Goal: Task Accomplishment & Management: Use online tool/utility

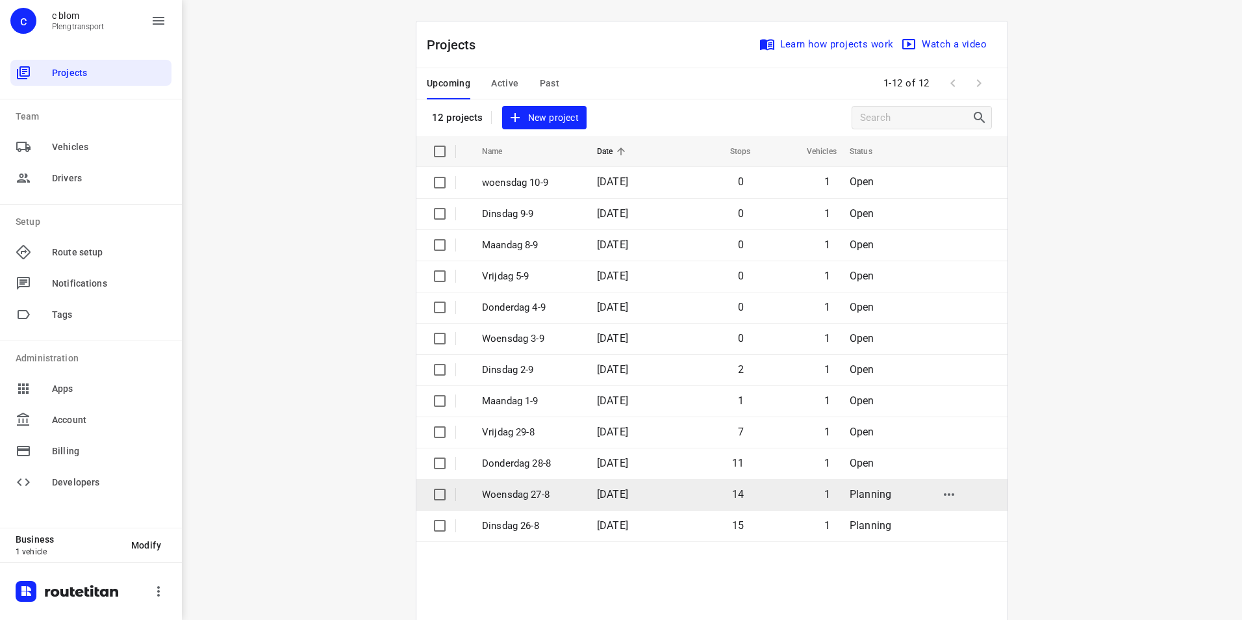
click at [555, 490] on p "Woensdag 27-8" at bounding box center [530, 494] width 96 height 15
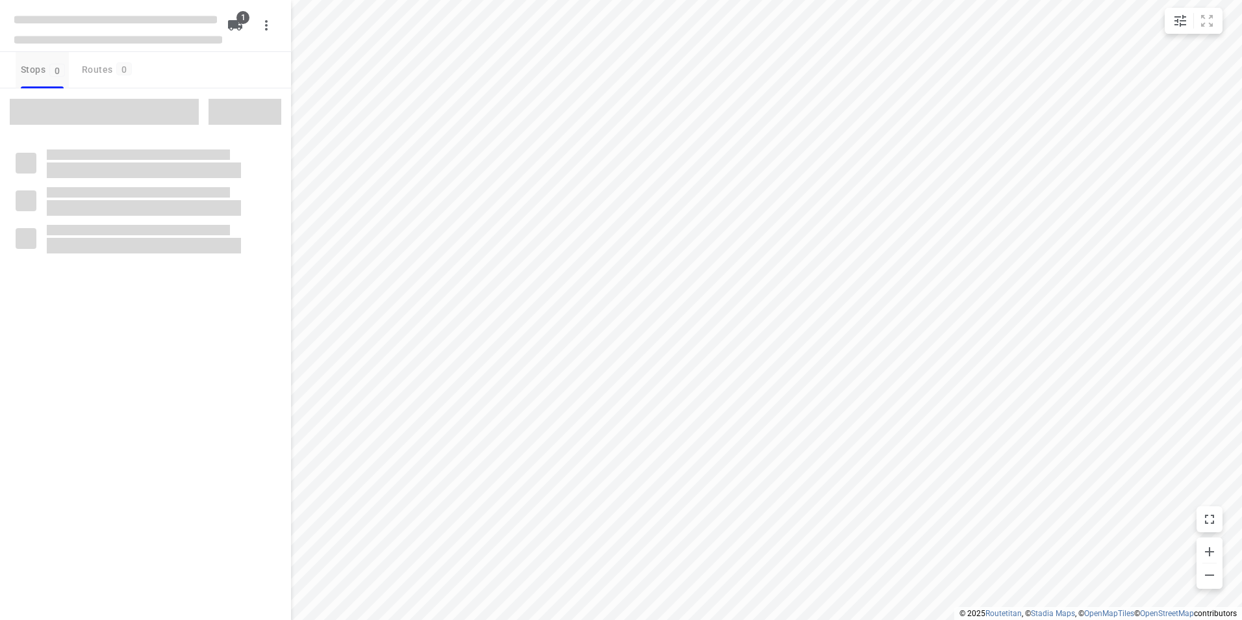
type input "distance"
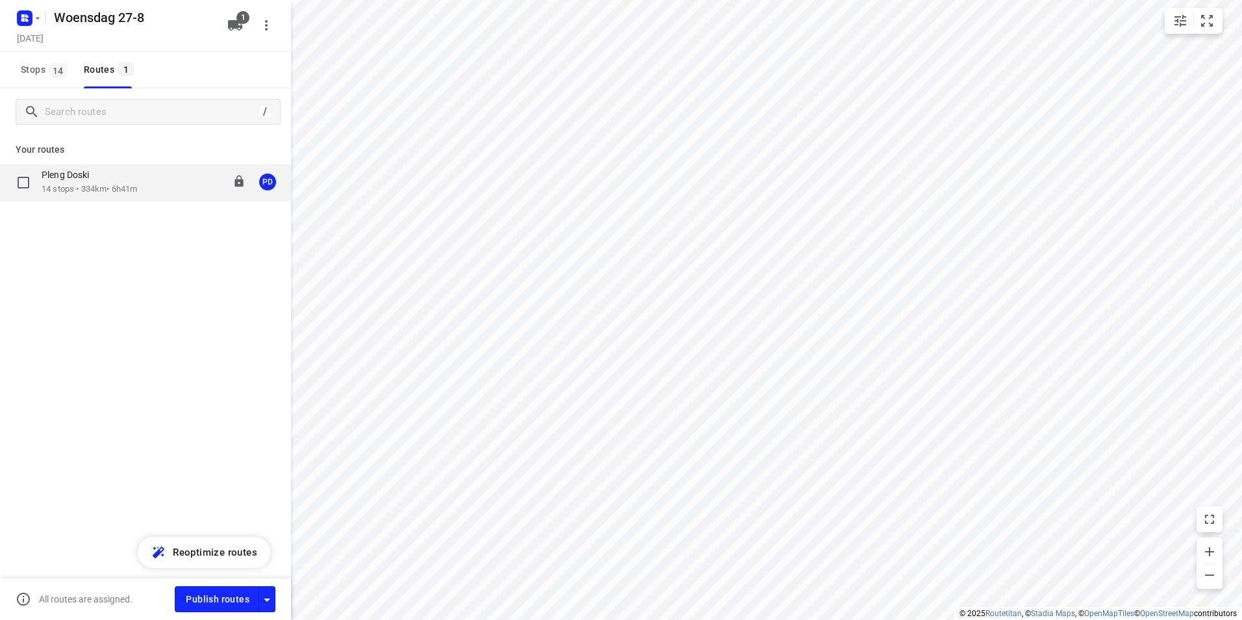
click at [95, 194] on p "14 stops • 334km • 6h41m" at bounding box center [90, 189] width 96 height 12
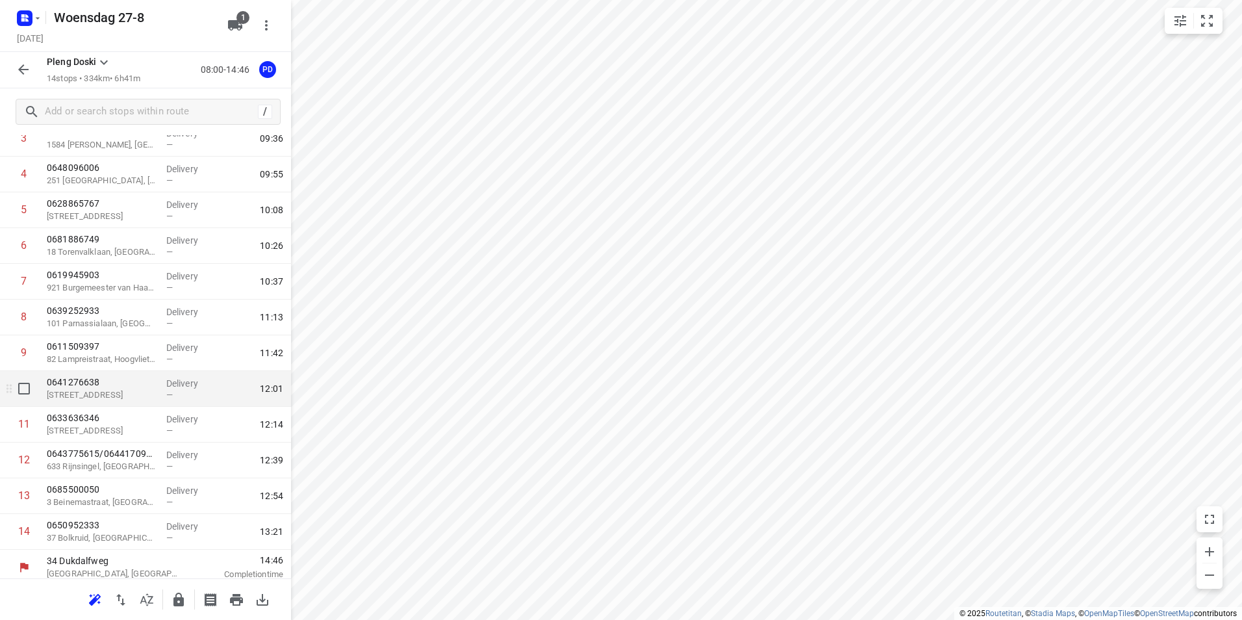
scroll to position [158, 0]
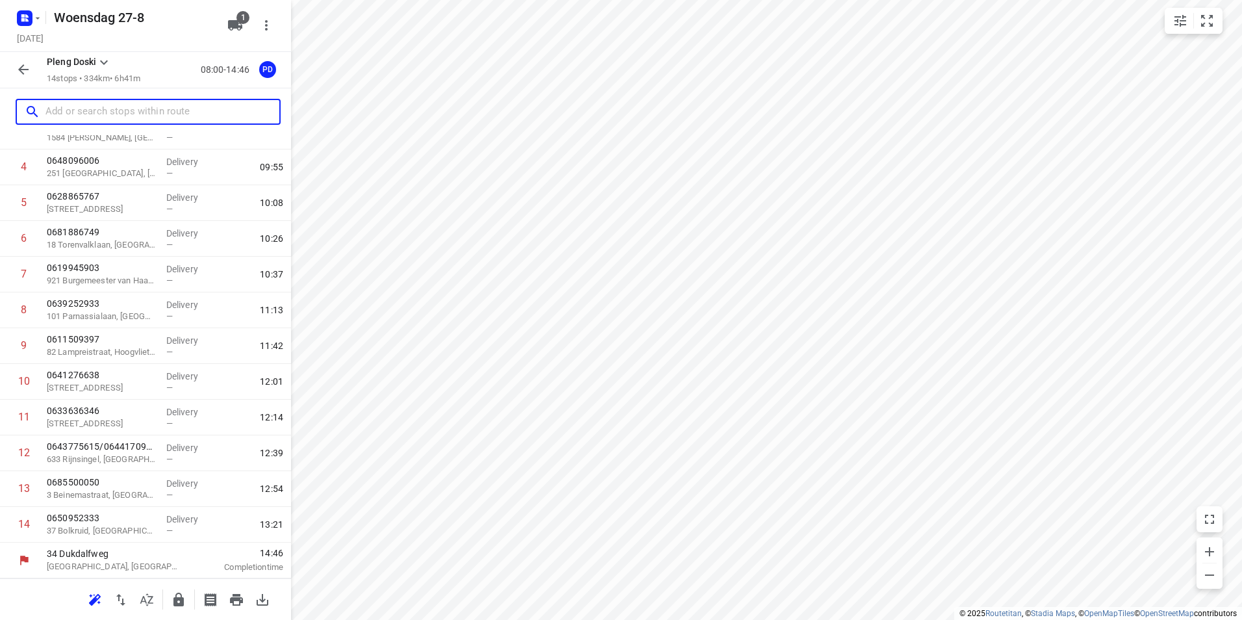
click at [98, 108] on input "text" at bounding box center [162, 112] width 234 height 20
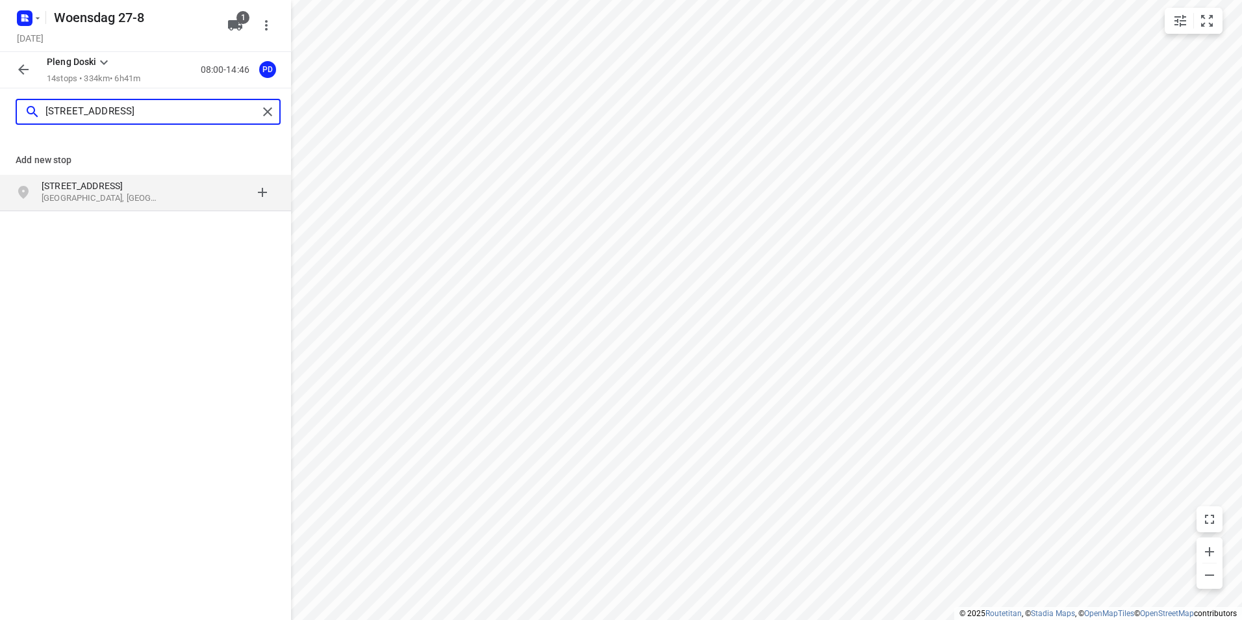
type input "[STREET_ADDRESS]"
click at [94, 197] on p "[GEOGRAPHIC_DATA], [GEOGRAPHIC_DATA]" at bounding box center [102, 198] width 120 height 12
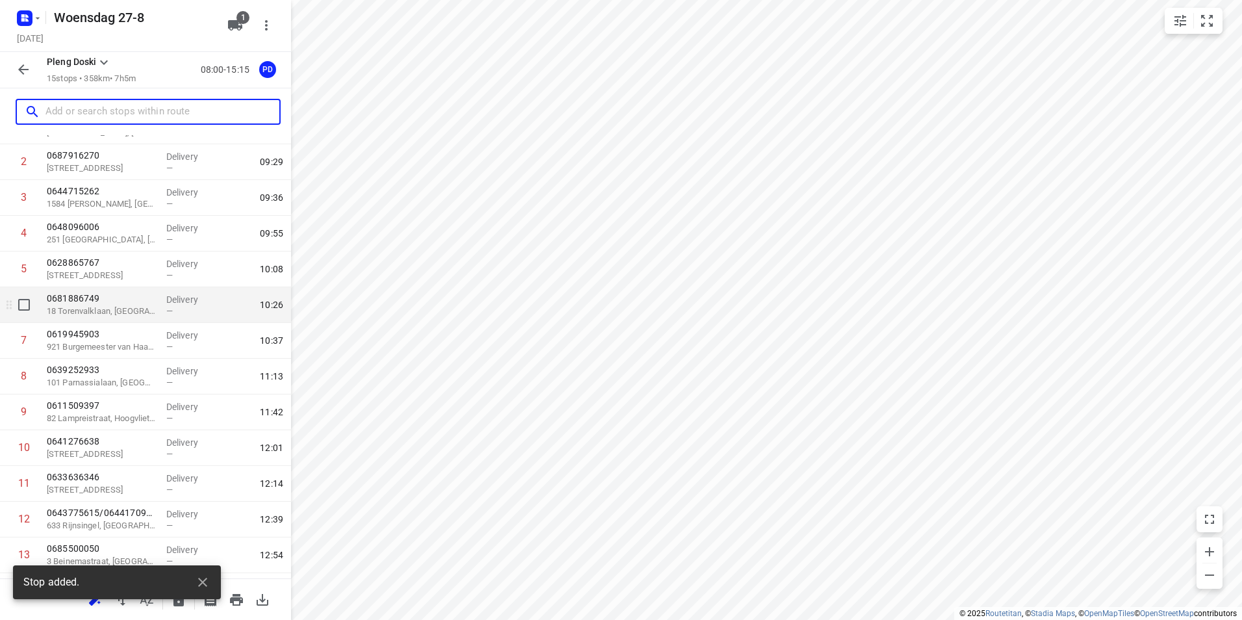
scroll to position [194, 0]
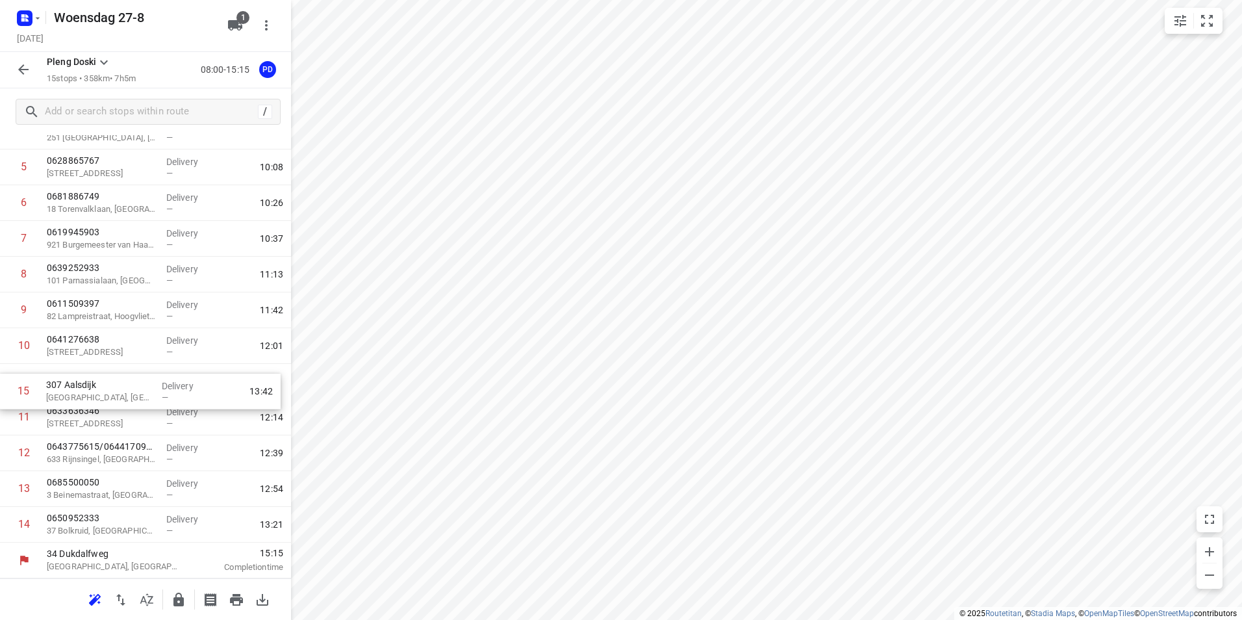
drag, startPoint x: 66, startPoint y: 526, endPoint x: 65, endPoint y: 389, distance: 136.4
click at [65, 389] on div "1 1 Loosduinsekade [GEOGRAPHIC_DATA], [GEOGRAPHIC_DATA] Delivery — 09:16 2 0687…" at bounding box center [145, 274] width 291 height 536
drag, startPoint x: 85, startPoint y: 390, endPoint x: 87, endPoint y: 418, distance: 28.7
click at [87, 418] on div "1 1 Loosduinsekade [GEOGRAPHIC_DATA], [GEOGRAPHIC_DATA] Delivery — 09:16 2 0687…" at bounding box center [145, 274] width 291 height 536
click at [108, 425] on p "[GEOGRAPHIC_DATA], [GEOGRAPHIC_DATA]" at bounding box center [101, 423] width 109 height 13
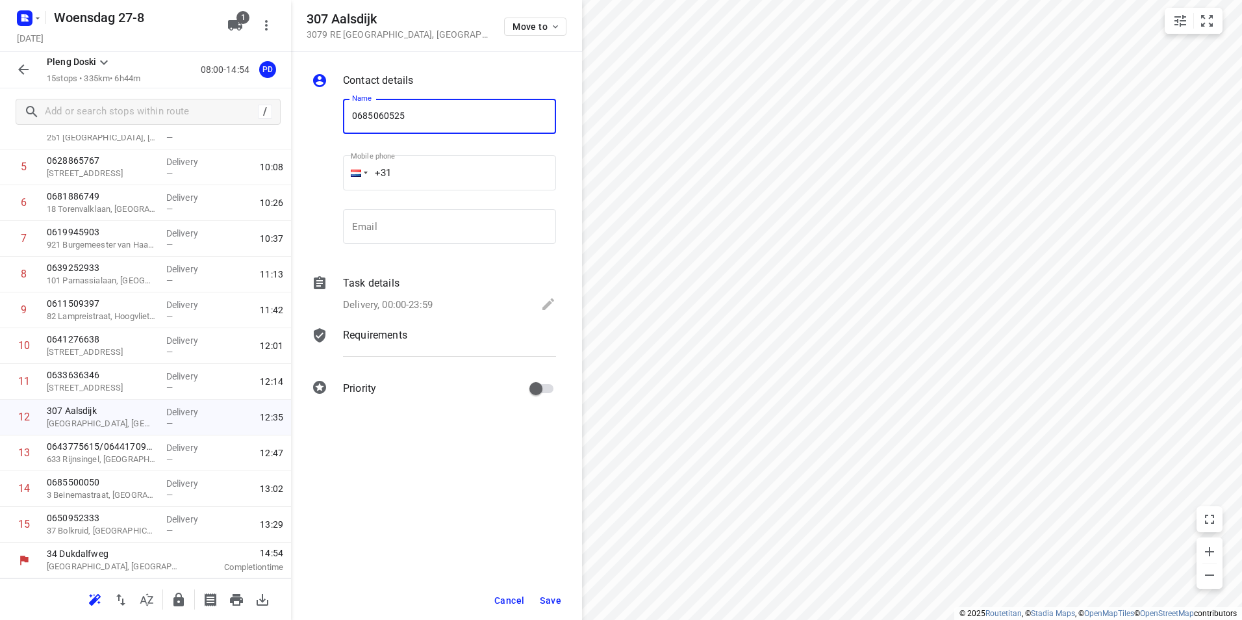
type input "0685060525"
click at [555, 594] on button "Save" at bounding box center [551, 600] width 32 height 23
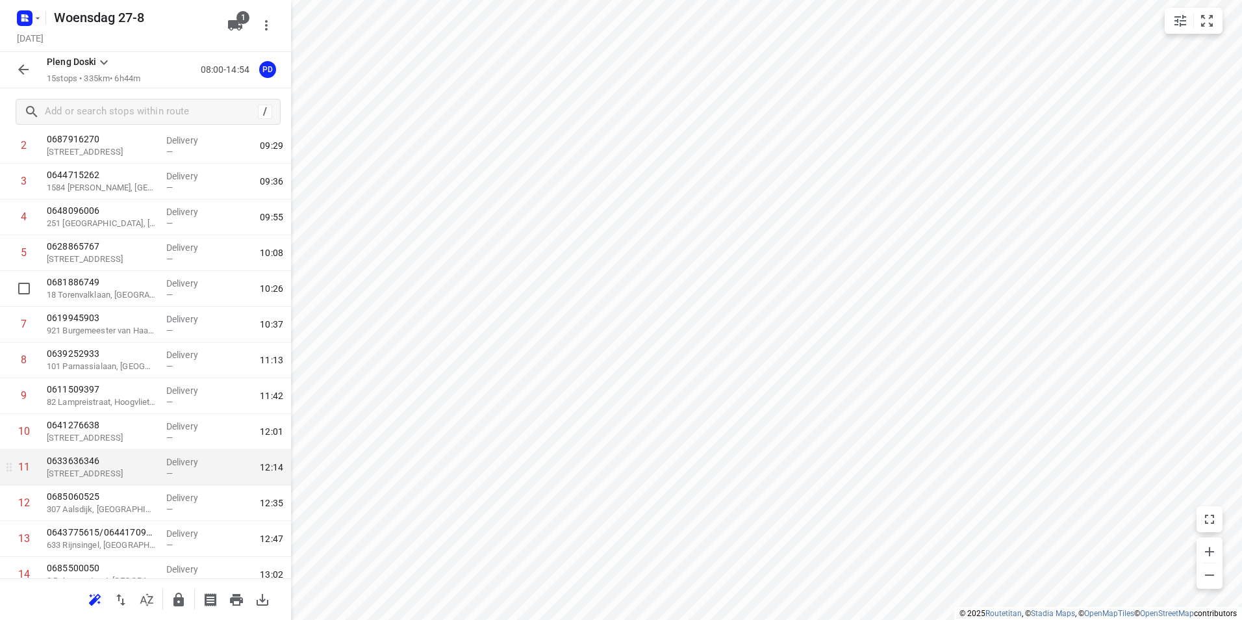
scroll to position [0, 0]
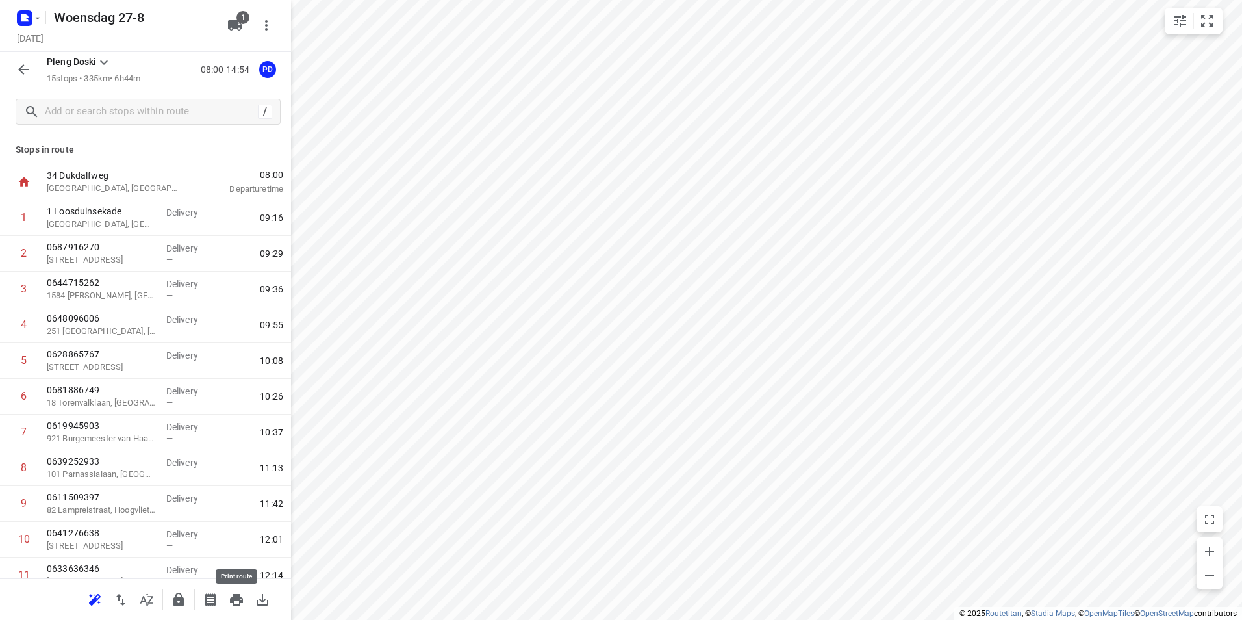
click at [231, 595] on icon "button" at bounding box center [237, 600] width 16 height 16
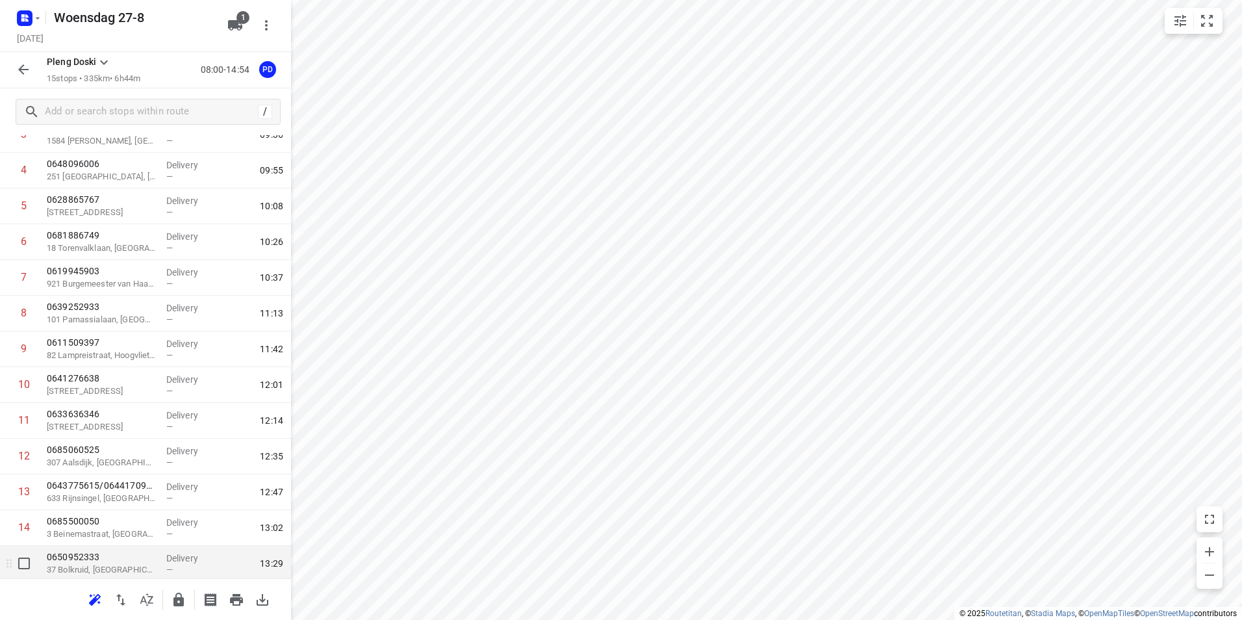
scroll to position [129, 0]
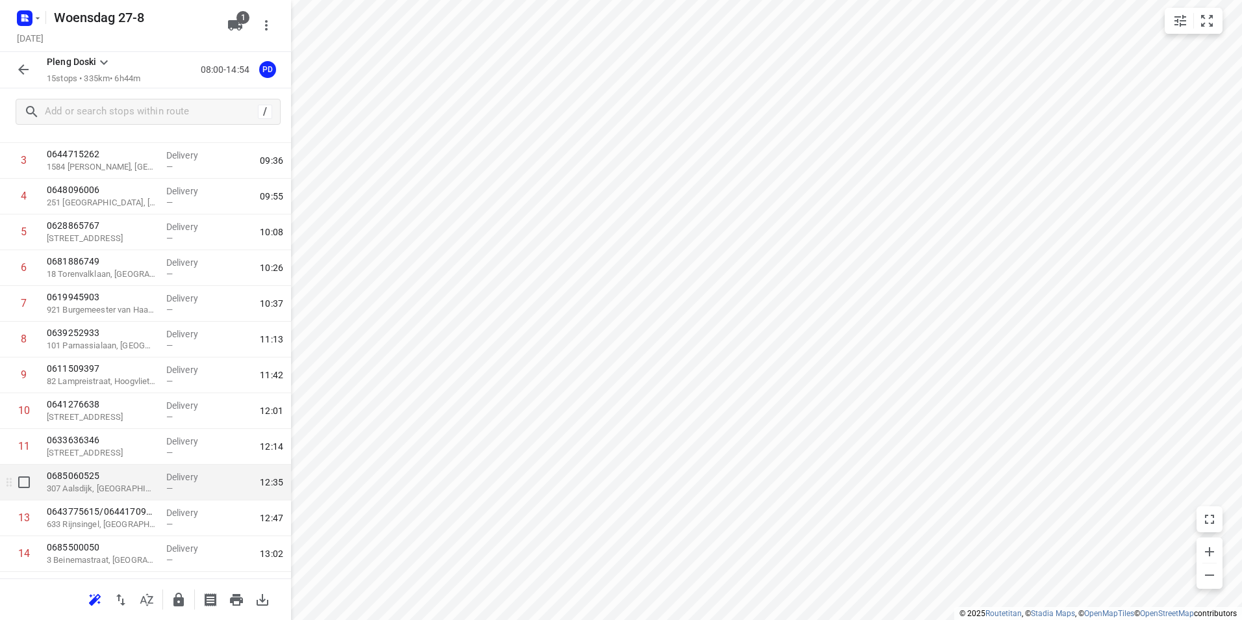
click at [134, 483] on p "307 Aalsdijk, [GEOGRAPHIC_DATA]" at bounding box center [101, 488] width 109 height 13
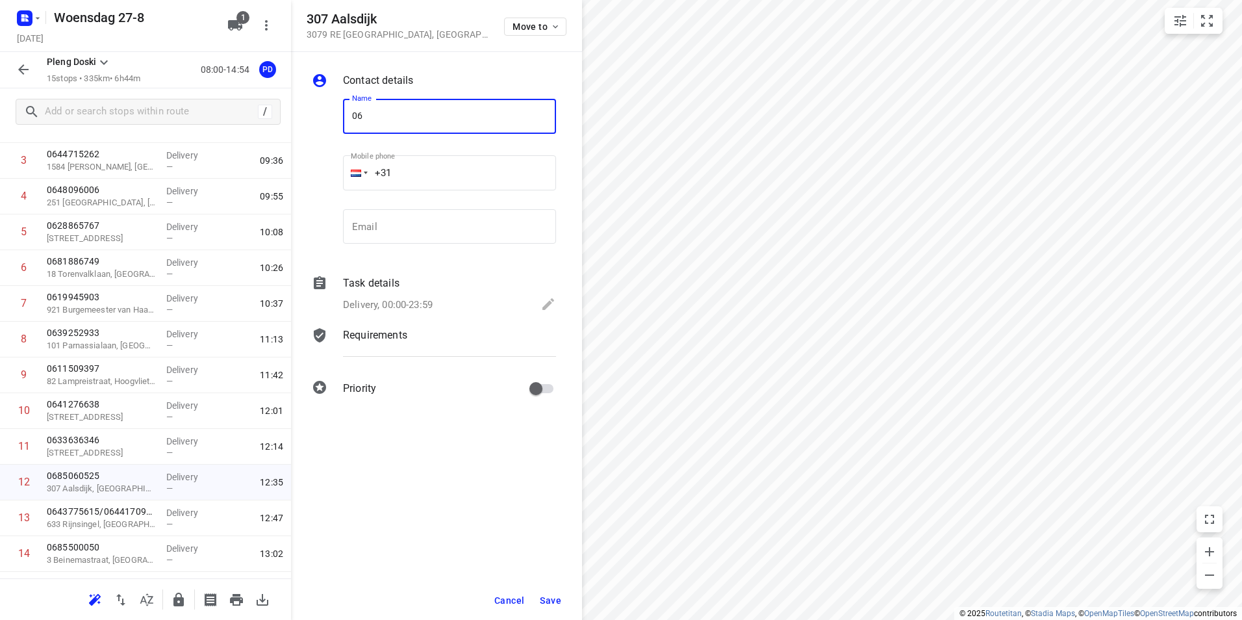
type input "0"
type input "0610314311"
click at [554, 593] on button "Save" at bounding box center [551, 600] width 32 height 23
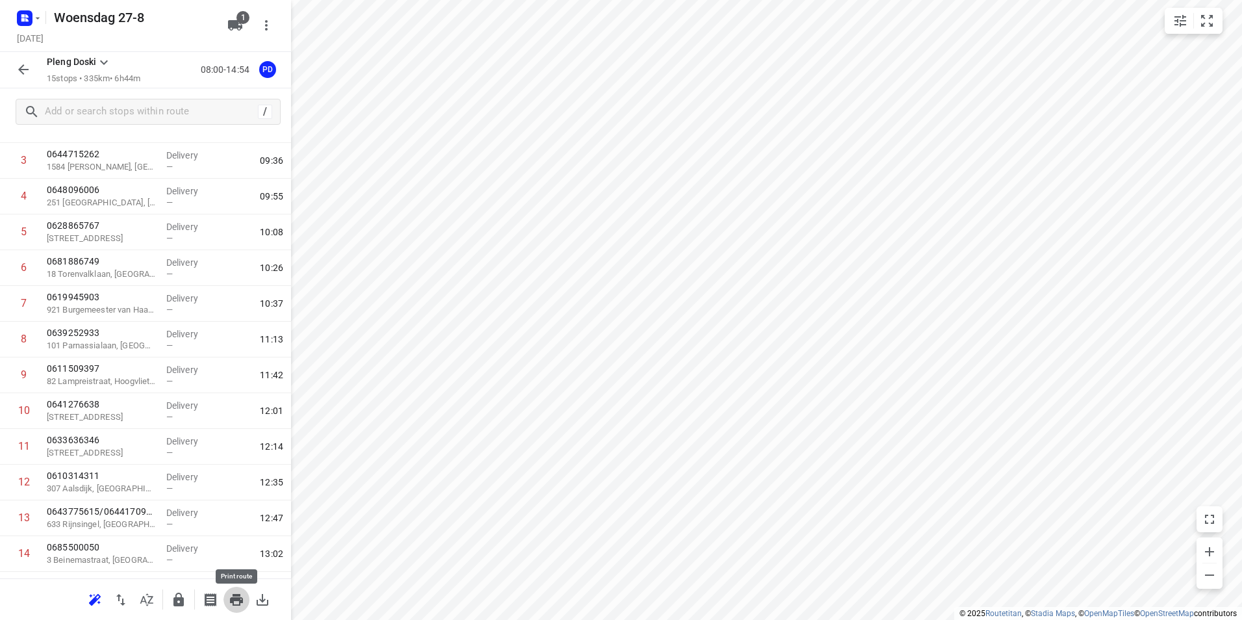
click at [245, 599] on button "button" at bounding box center [236, 600] width 26 height 26
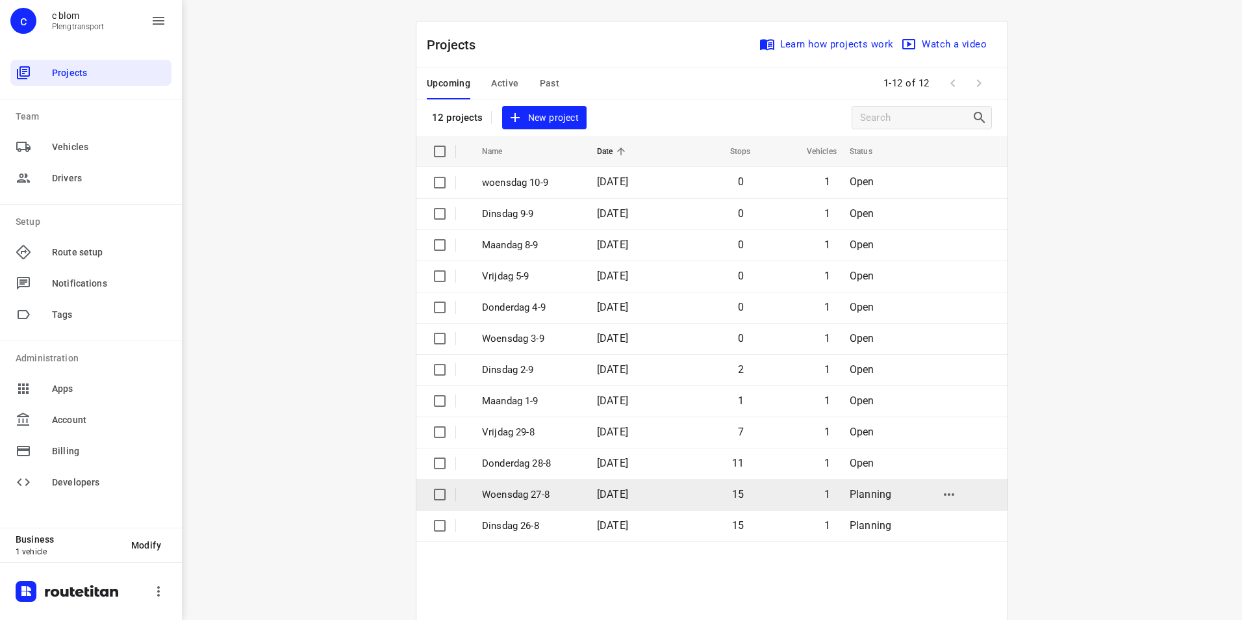
click at [722, 489] on td "15" at bounding box center [711, 494] width 83 height 31
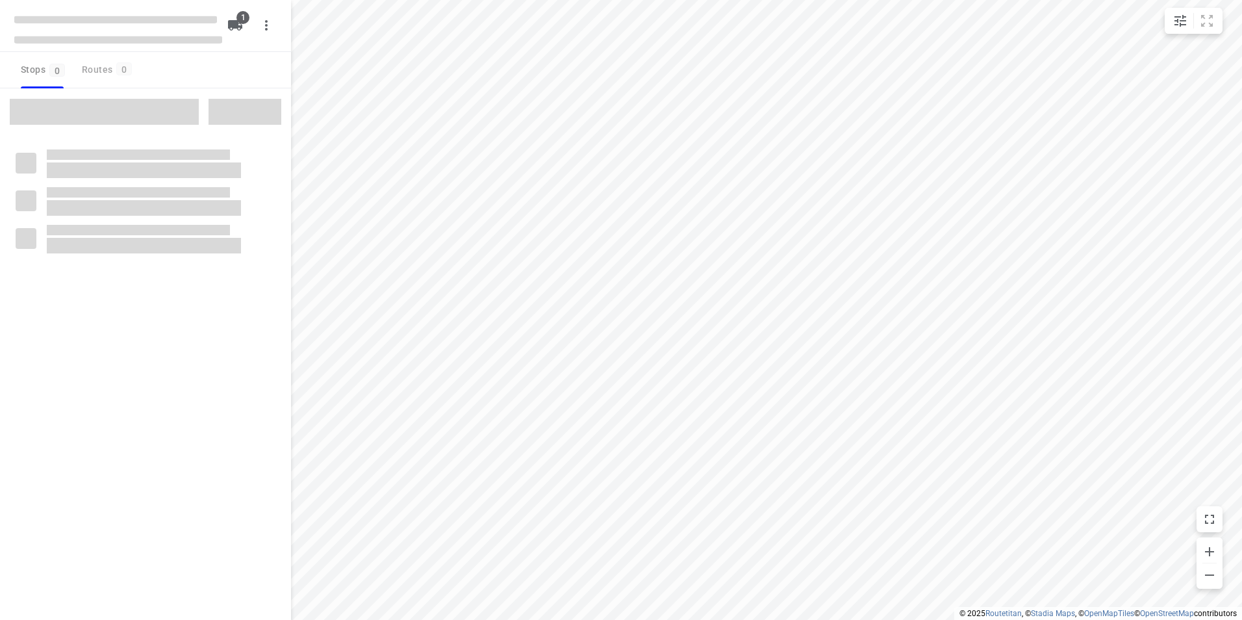
type input "distance"
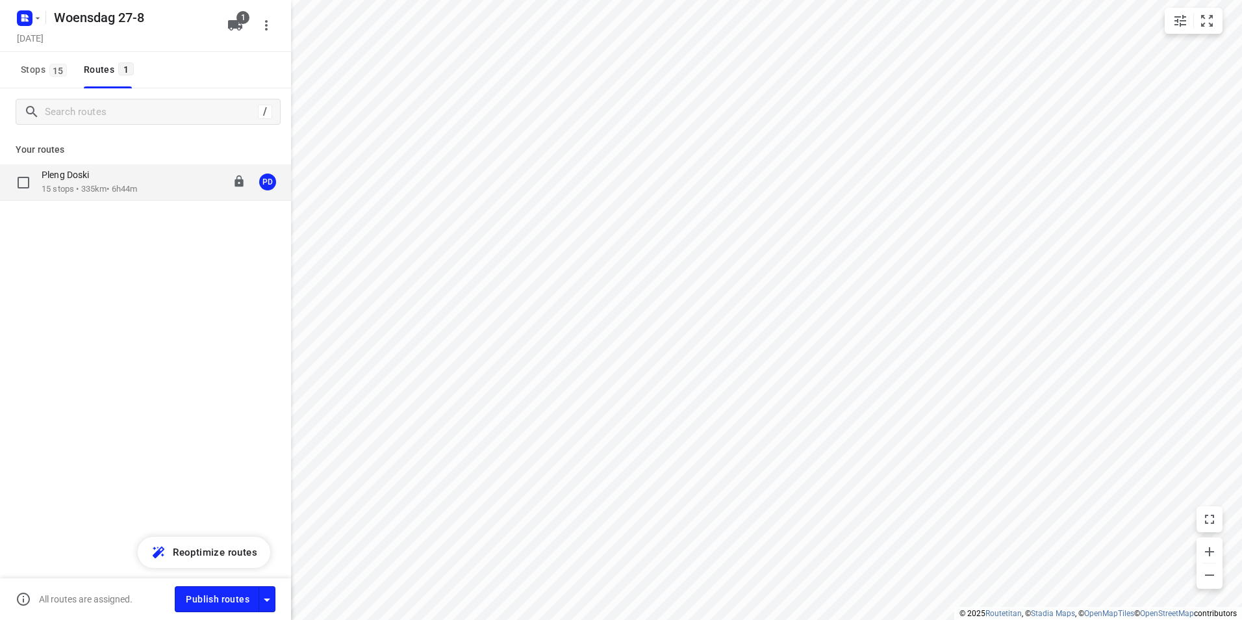
click at [168, 196] on div "Pleng Doski 15 stops • 335km • 6h44m 08:00-14:54 PD" at bounding box center [145, 182] width 291 height 36
